Goal: Information Seeking & Learning: Understand process/instructions

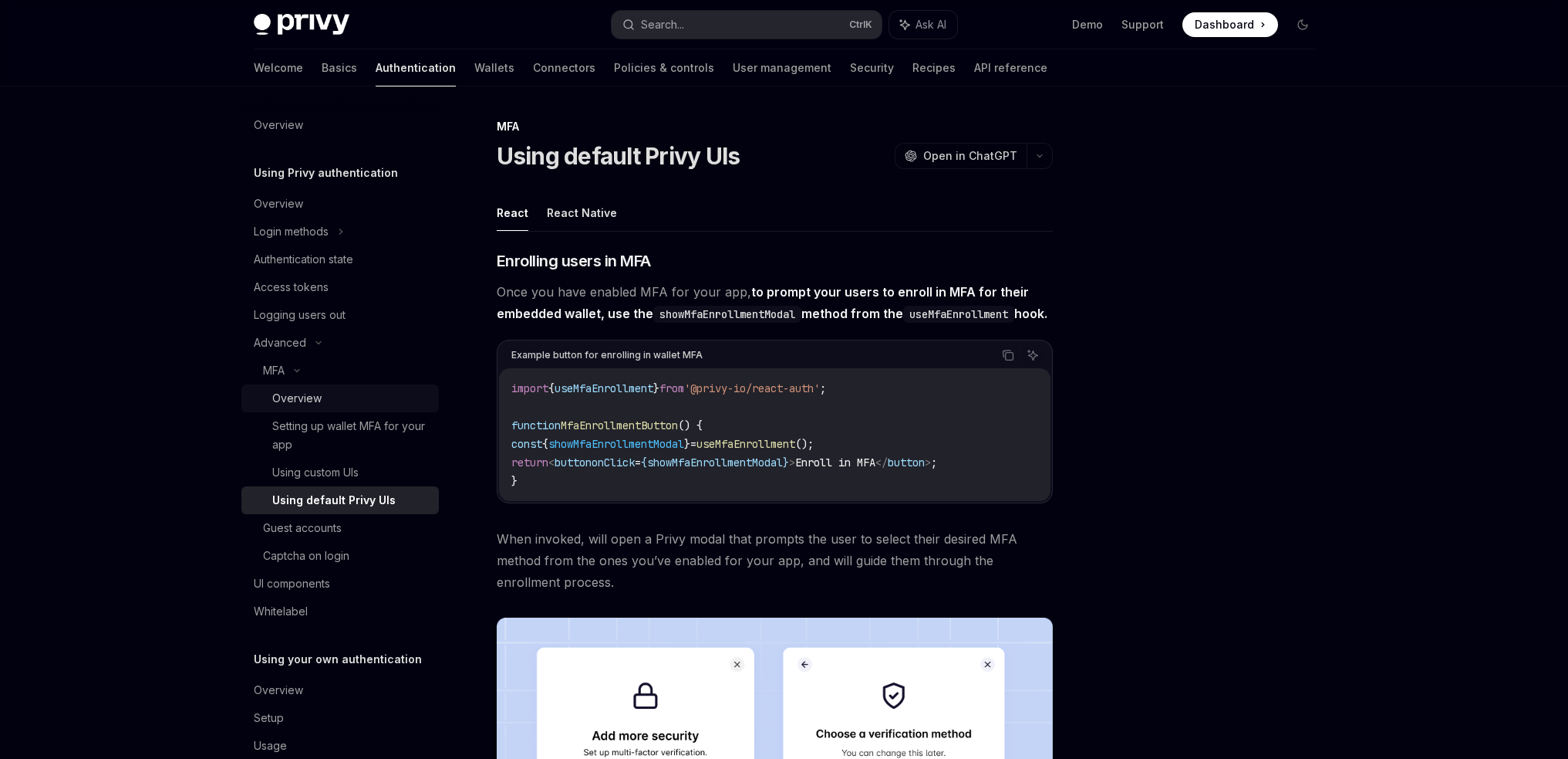
scroll to position [1361, 0]
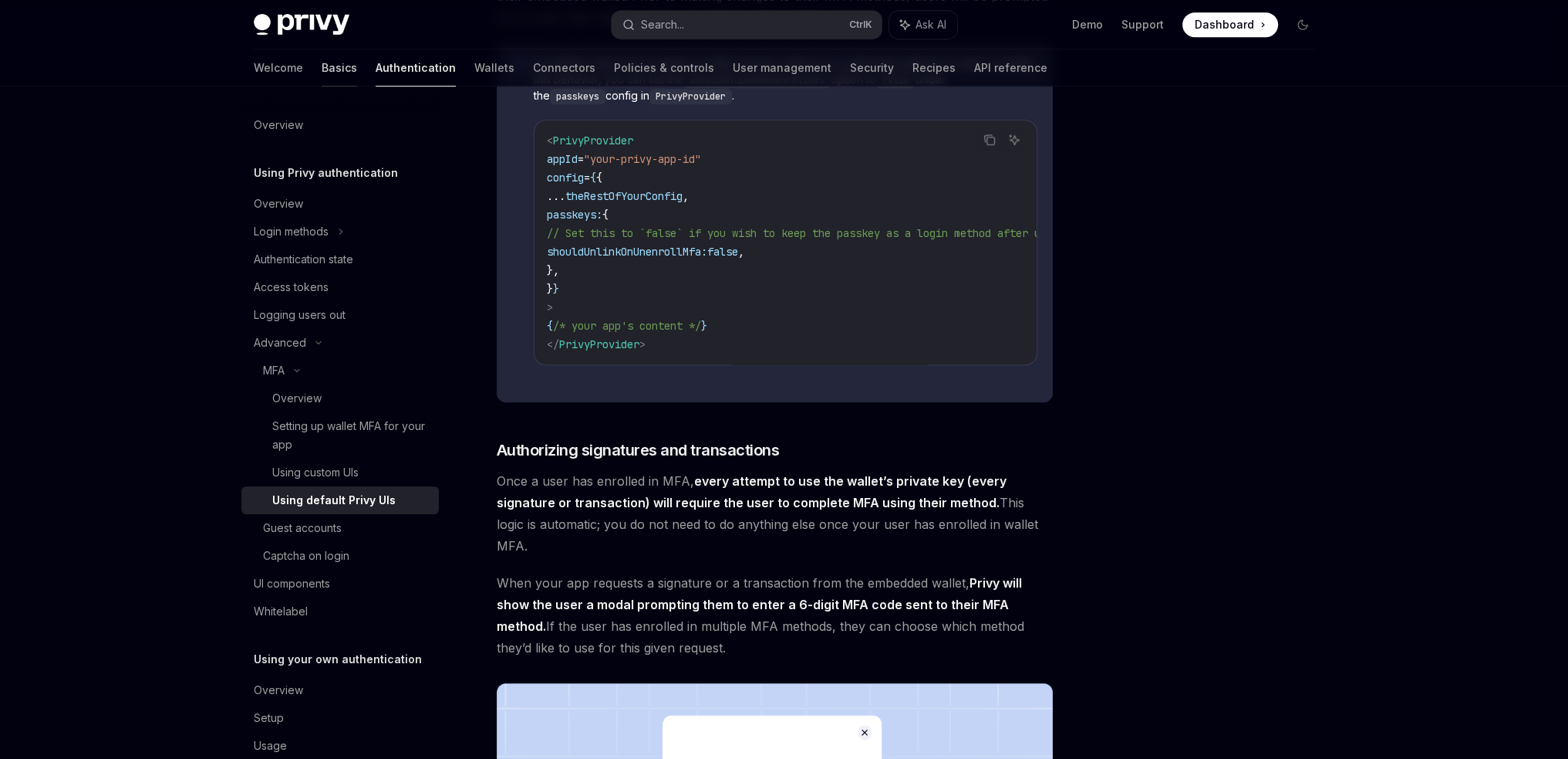
click at [321, 74] on link "Basics" at bounding box center [339, 68] width 35 height 37
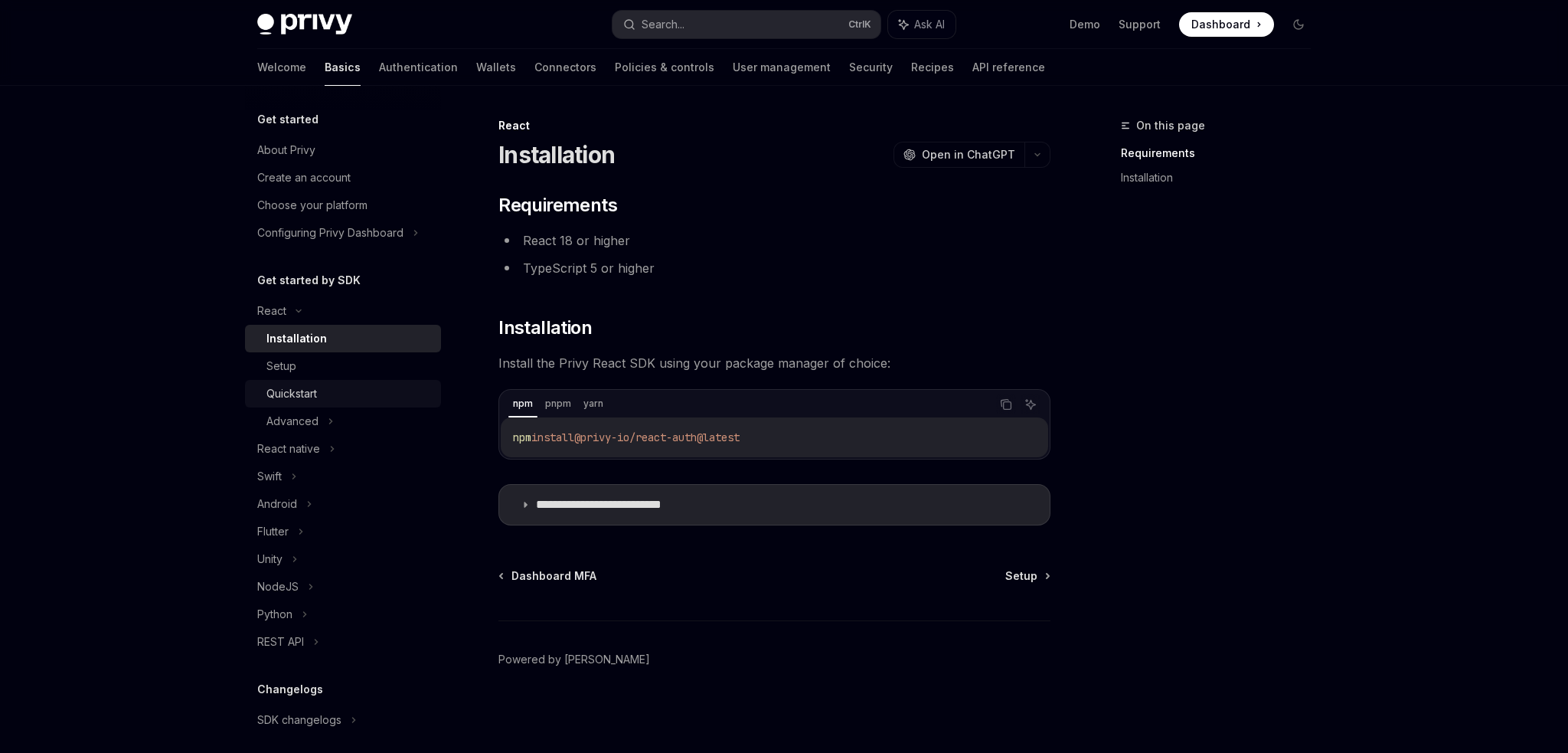
click at [317, 402] on div "Quickstart" at bounding box center [292, 393] width 50 height 18
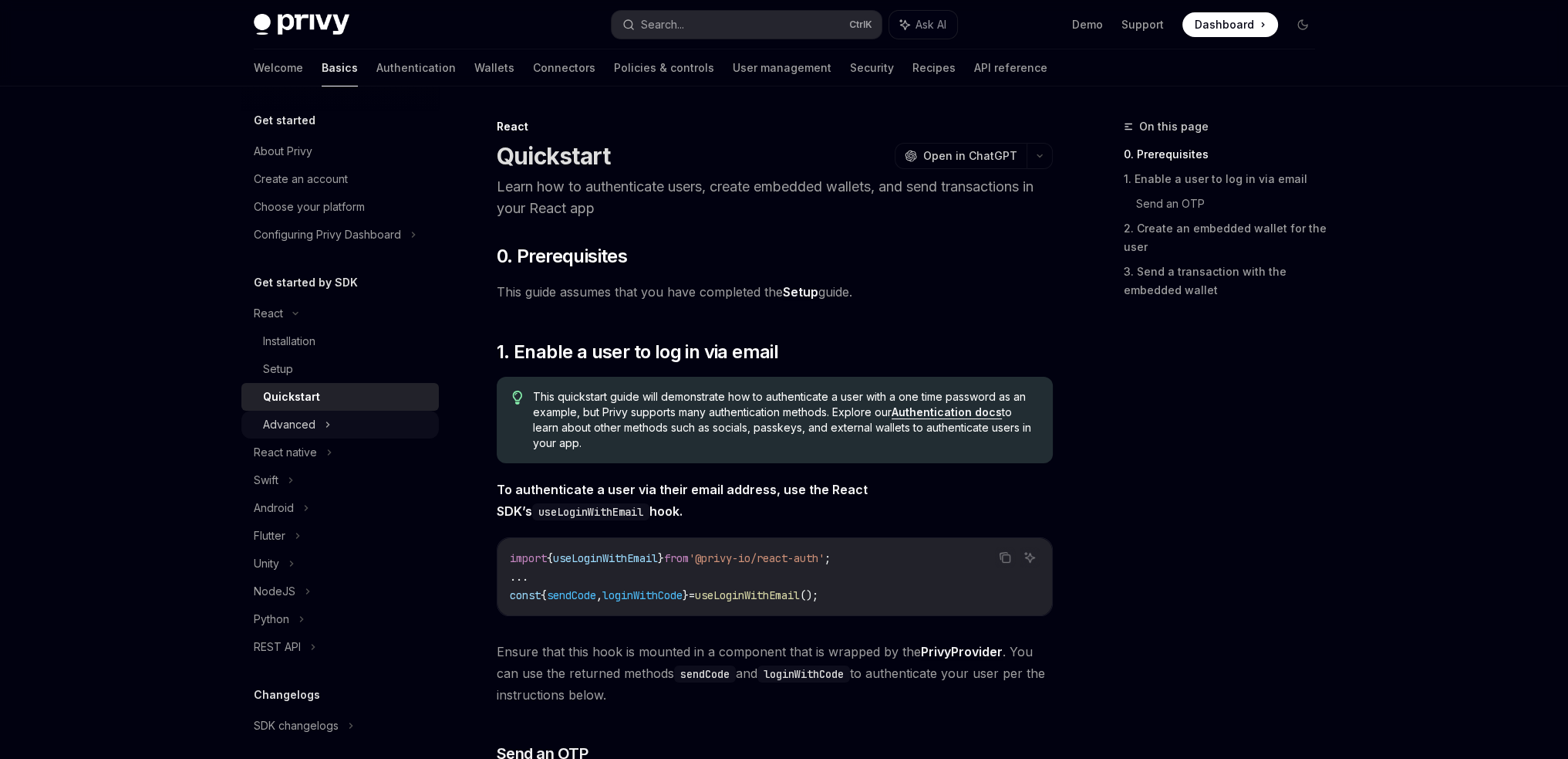
click at [312, 416] on div "Advanced" at bounding box center [289, 424] width 53 height 19
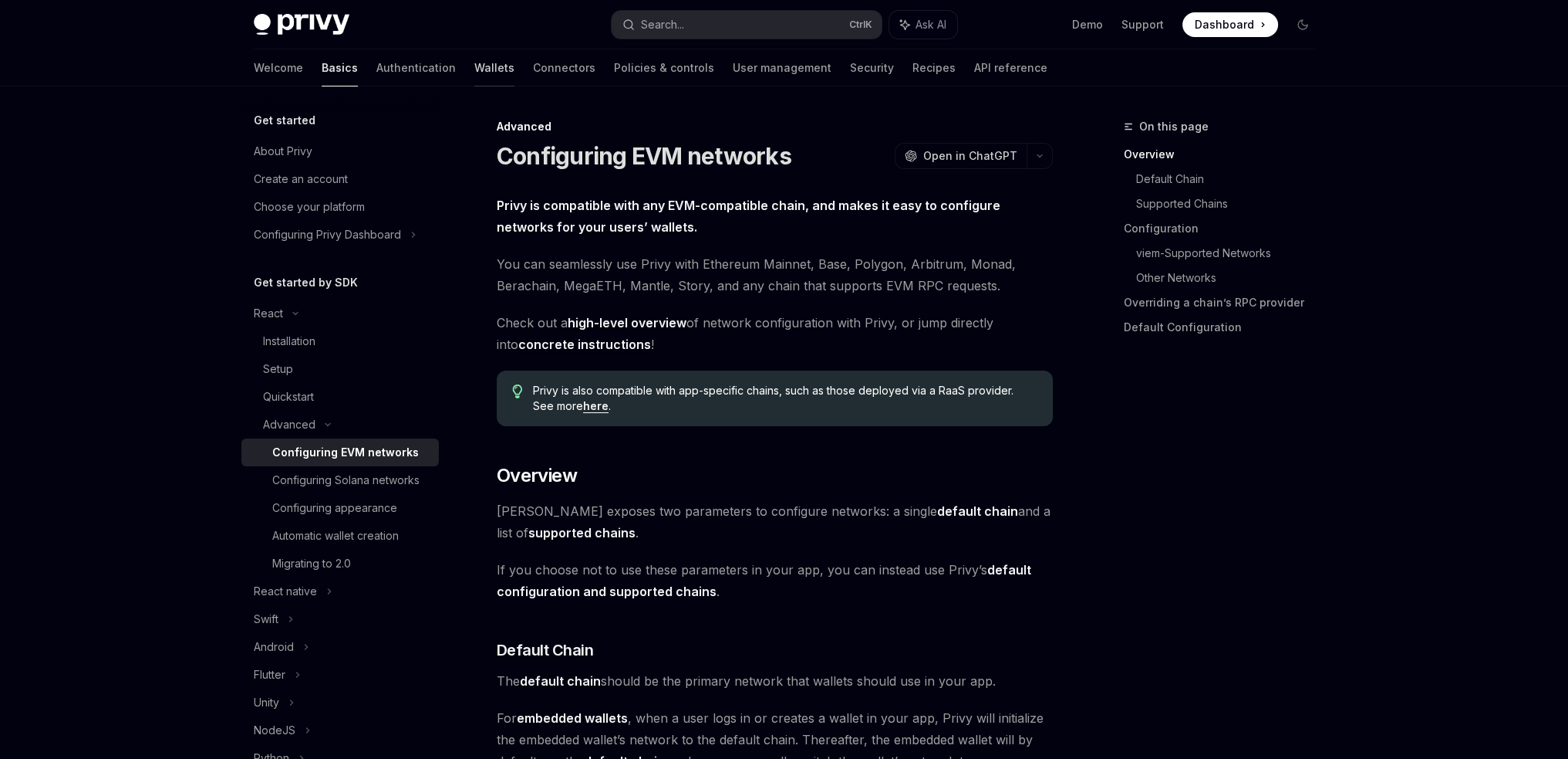
click at [474, 73] on link "Wallets" at bounding box center [494, 68] width 40 height 37
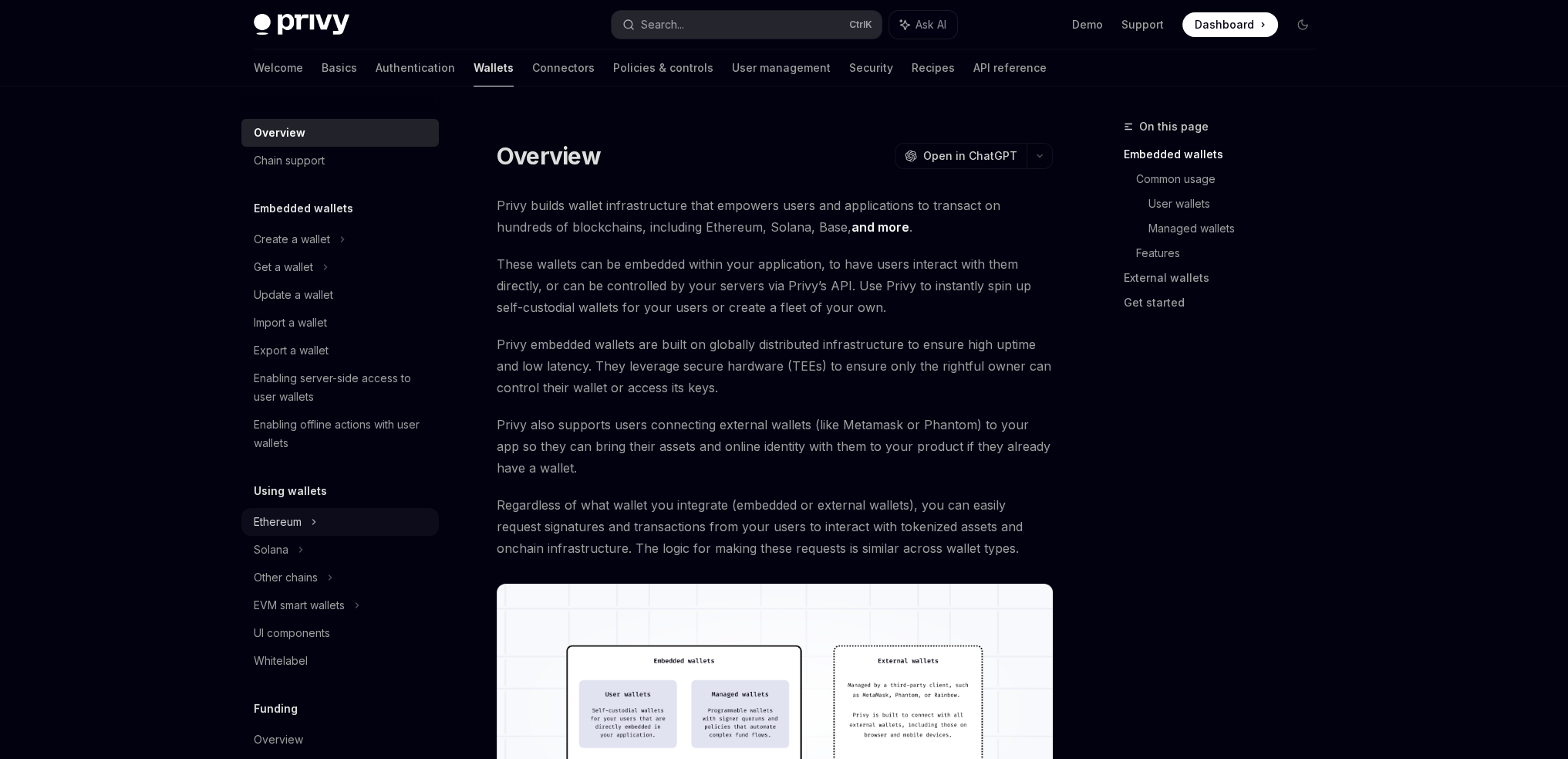
click at [290, 248] on div "Ethereum" at bounding box center [292, 239] width 76 height 19
type textarea "*"
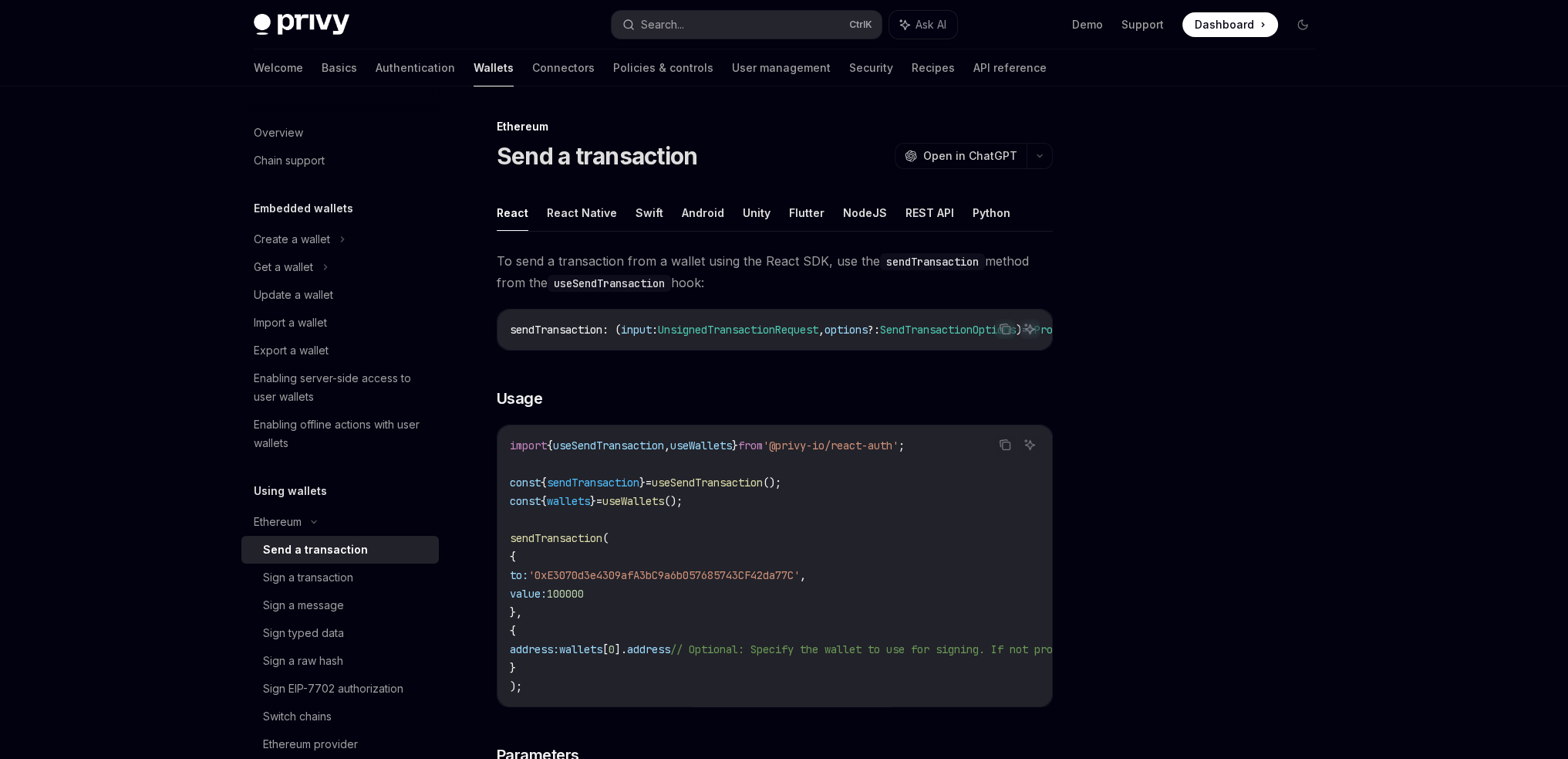
click at [633, 447] on span "useSendTransaction" at bounding box center [609, 445] width 111 height 14
click at [607, 488] on span "sendTransaction" at bounding box center [593, 482] width 93 height 14
